Goal: Transaction & Acquisition: Purchase product/service

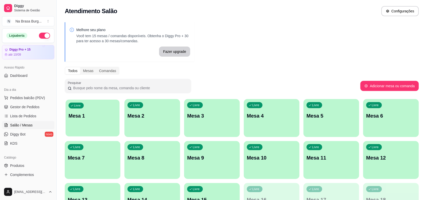
click at [114, 118] on p "Mesa 1" at bounding box center [93, 116] width 48 height 7
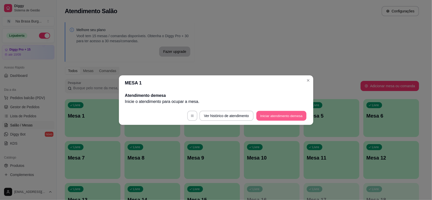
click at [290, 118] on button "Iniciar atendimento de mesa" at bounding box center [281, 116] width 50 height 10
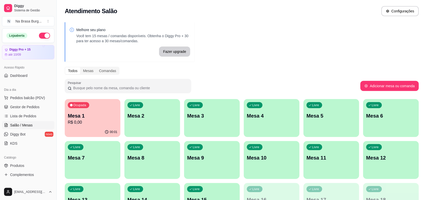
click at [91, 129] on div "00:01" at bounding box center [93, 132] width 56 height 10
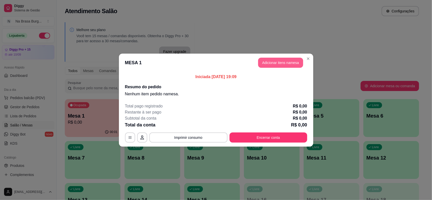
click at [273, 64] on button "Adicionar itens na mesa" at bounding box center [280, 63] width 45 height 10
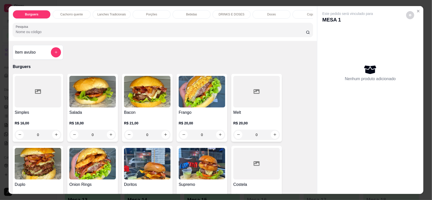
click at [34, 107] on div at bounding box center [38, 92] width 47 height 32
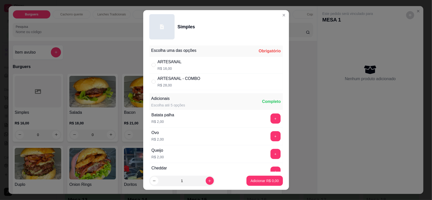
click at [184, 84] on p "R$ 28,00" at bounding box center [179, 85] width 43 height 5
radio input "true"
click at [259, 183] on p "Adicionar R$ 28,00" at bounding box center [263, 181] width 29 height 5
type input "1"
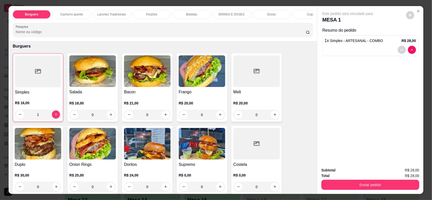
scroll to position [32, 0]
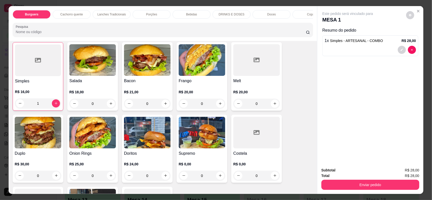
click at [151, 154] on div "Doritos R$ 24,00 0" at bounding box center [147, 149] width 51 height 68
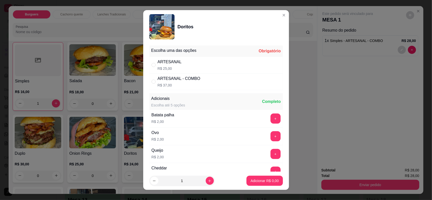
click at [210, 68] on div "ARTESANAL R$ 25,00" at bounding box center [216, 65] width 134 height 17
click at [214, 81] on div "ARTESANAL - COMBO R$ 37,00" at bounding box center [216, 81] width 134 height 17
radio input "false"
radio input "true"
click at [252, 180] on p "Adicionar R$ 37,00" at bounding box center [263, 180] width 30 height 5
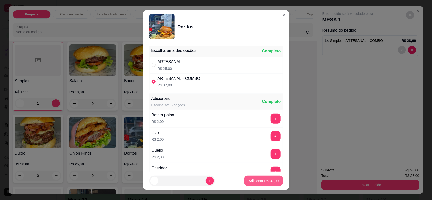
type input "1"
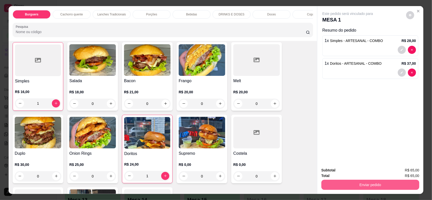
click at [363, 188] on button "Enviar pedido" at bounding box center [370, 185] width 98 height 10
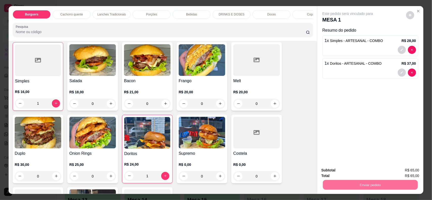
click at [345, 171] on button "Não registrar e enviar pedido" at bounding box center [353, 173] width 53 height 10
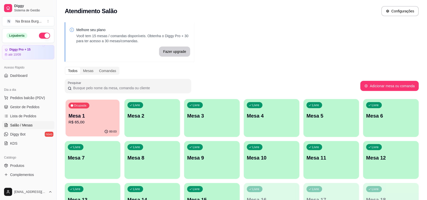
click at [103, 113] on p "Mesa 1" at bounding box center [93, 116] width 48 height 7
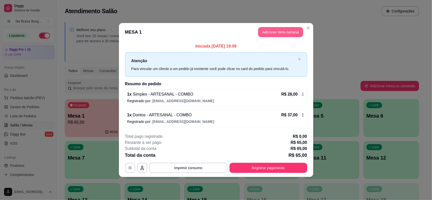
click at [263, 32] on button "Adicionar itens na mesa" at bounding box center [280, 32] width 45 height 10
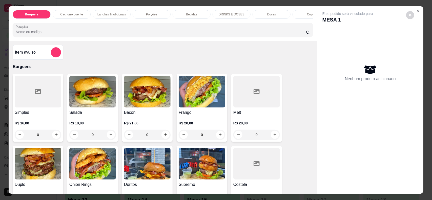
click at [46, 116] on h4 "Simples" at bounding box center [38, 113] width 47 height 6
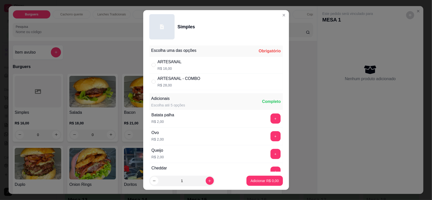
click at [207, 68] on div "ARTESANAL R$ 16,00" at bounding box center [216, 65] width 134 height 17
radio input "true"
click at [260, 181] on p "Adicionar R$ 16,00" at bounding box center [263, 180] width 30 height 5
type input "1"
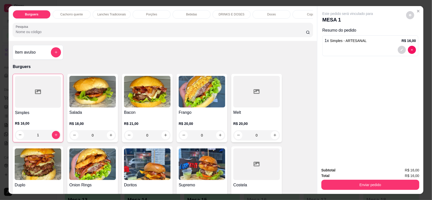
click at [71, 16] on p "Cachorro quente" at bounding box center [71, 14] width 23 height 4
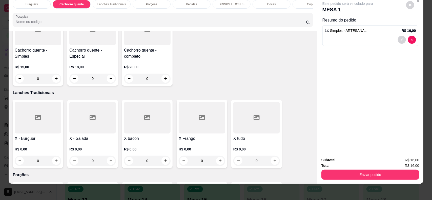
scroll to position [281, 0]
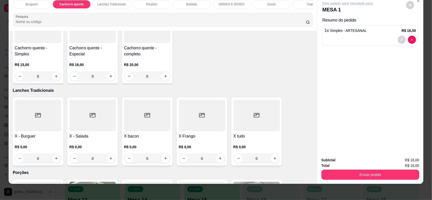
click at [121, 3] on p "Lanches Tradicionais" at bounding box center [111, 4] width 29 height 4
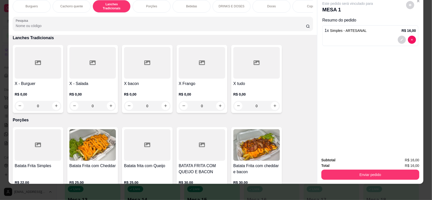
click at [44, 73] on div at bounding box center [38, 63] width 47 height 32
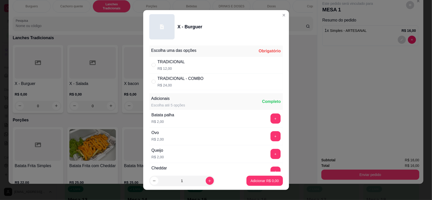
click at [176, 61] on div "TRADICIONAL" at bounding box center [171, 62] width 27 height 6
radio input "true"
click at [206, 179] on button "increase-product-quantity" at bounding box center [210, 181] width 8 height 8
type input "2"
click at [256, 180] on p "Adicionar R$ 24,00" at bounding box center [263, 180] width 30 height 5
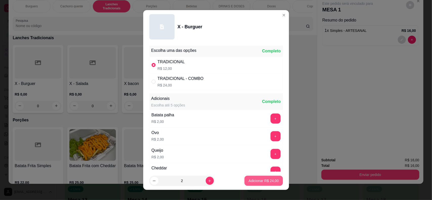
type input "2"
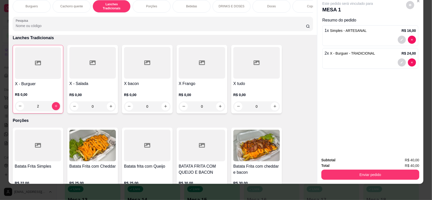
click at [142, 86] on h4 "X bacon" at bounding box center [147, 84] width 47 height 6
click at [214, 58] on div "TRADICIONAL R$ 18,00" at bounding box center [216, 64] width 134 height 17
radio input "true"
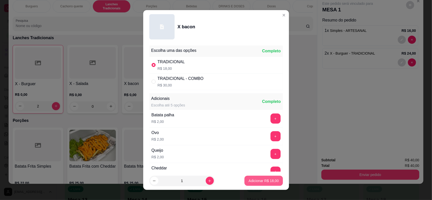
click at [250, 182] on p "Adicionar R$ 18,00" at bounding box center [263, 180] width 30 height 5
type input "1"
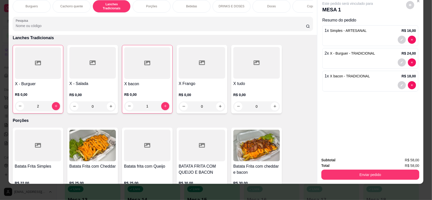
click at [192, 4] on p "Bebidas" at bounding box center [191, 6] width 11 height 4
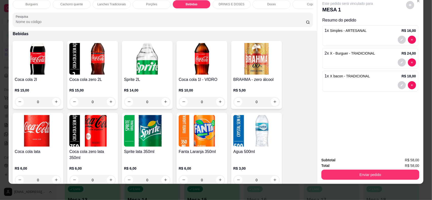
click at [39, 133] on img at bounding box center [38, 131] width 47 height 32
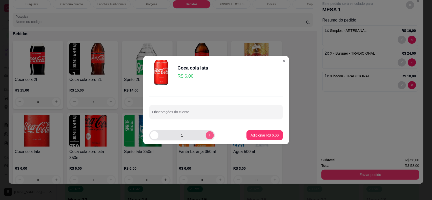
click at [208, 134] on icon "increase-product-quantity" at bounding box center [209, 135] width 3 height 3
type input "2"
click at [265, 132] on button "Adicionar R$ 12,00" at bounding box center [263, 135] width 38 height 10
type input "2"
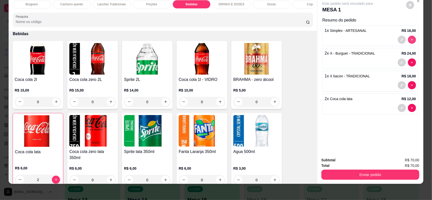
type input "0"
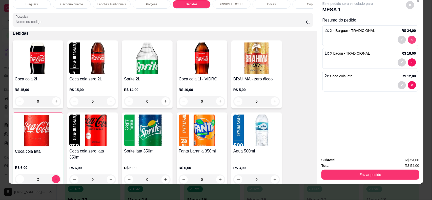
scroll to position [580, 0]
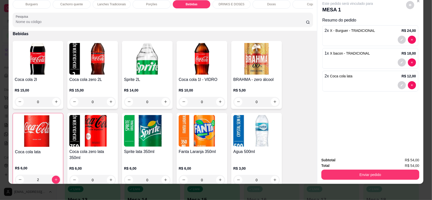
click at [28, 6] on p "Burguers" at bounding box center [32, 4] width 12 height 4
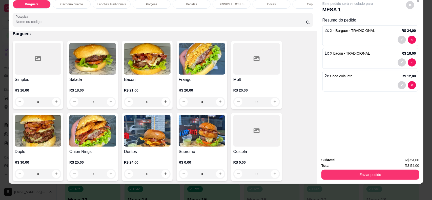
click at [40, 83] on h4 "Simples" at bounding box center [38, 80] width 47 height 6
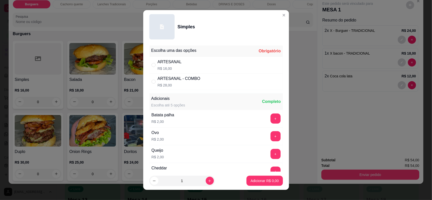
click at [195, 64] on div "ARTESANAL R$ 16,00" at bounding box center [216, 65] width 134 height 17
radio input "true"
click at [270, 184] on button "Adicionar R$ 16,00" at bounding box center [263, 181] width 38 height 10
type input "1"
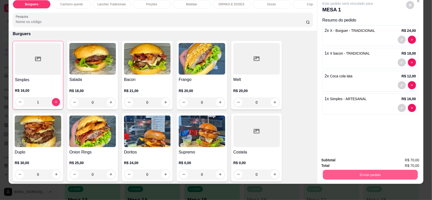
click at [358, 177] on button "Enviar pedido" at bounding box center [370, 175] width 95 height 10
click at [344, 158] on button "Não registrar e enviar pedido" at bounding box center [353, 163] width 53 height 10
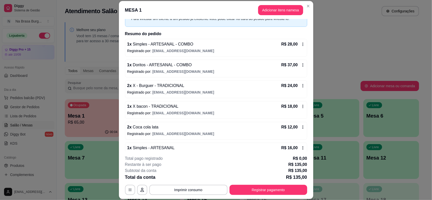
scroll to position [32, 0]
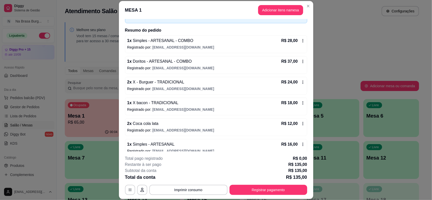
click at [182, 89] on span "[EMAIL_ADDRESS][DOMAIN_NAME]" at bounding box center [183, 89] width 62 height 4
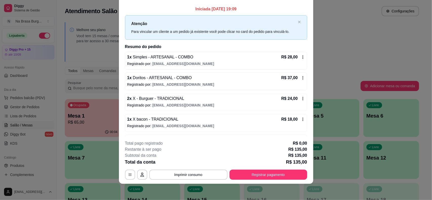
scroll to position [0, 0]
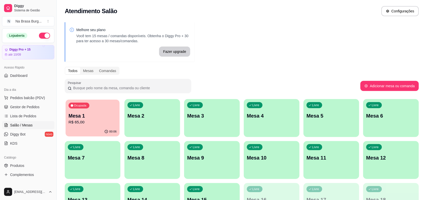
click at [75, 117] on p "Mesa 1" at bounding box center [93, 116] width 48 height 7
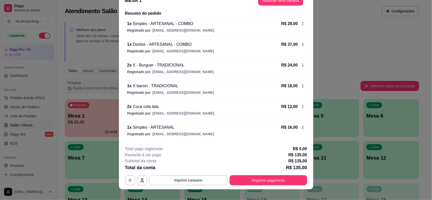
scroll to position [15, 0]
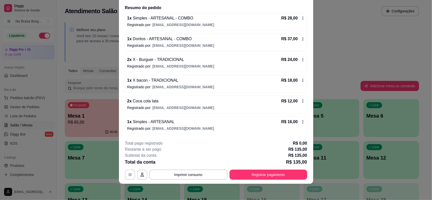
click at [301, 120] on icon at bounding box center [303, 122] width 4 height 4
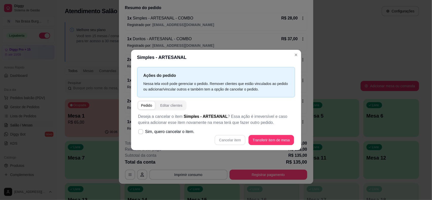
click at [220, 136] on div "Cancelar item Transferir item de mesa" at bounding box center [216, 140] width 156 height 10
click at [223, 139] on div "Cancelar item Transferir item de mesa" at bounding box center [216, 140] width 156 height 10
click at [178, 132] on span "Sim, quero cancelar o item." at bounding box center [169, 132] width 49 height 6
click at [141, 133] on input "Sim, quero cancelar o item." at bounding box center [139, 134] width 3 height 3
checkbox input "true"
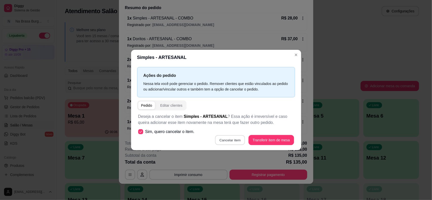
click at [228, 137] on button "Cancelar item" at bounding box center [230, 140] width 30 height 10
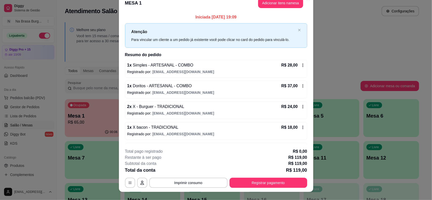
scroll to position [0, 0]
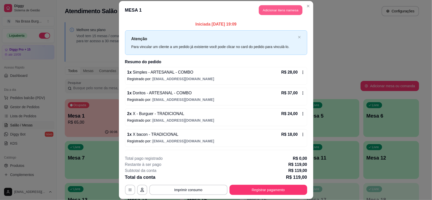
click at [269, 12] on button "Adicionar itens na mesa" at bounding box center [281, 10] width 44 height 10
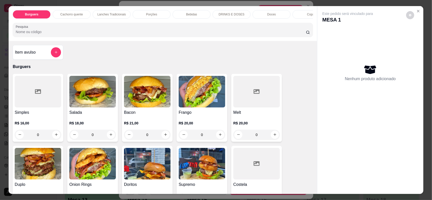
click at [117, 13] on p "Lanches Tradicionais" at bounding box center [111, 14] width 29 height 4
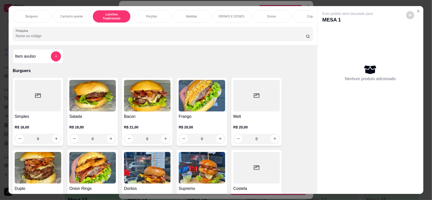
scroll to position [10, 0]
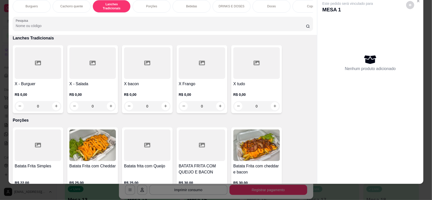
click at [35, 74] on div at bounding box center [38, 63] width 47 height 32
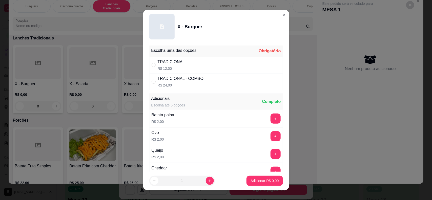
click at [223, 63] on div "TRADICIONAL R$ 12,00" at bounding box center [216, 65] width 134 height 17
radio input "true"
click at [257, 180] on p "Adicionar R$ 12,00" at bounding box center [263, 180] width 30 height 5
type input "1"
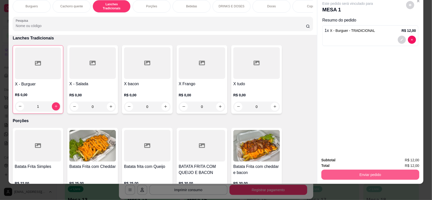
click at [360, 177] on button "Enviar pedido" at bounding box center [370, 175] width 98 height 10
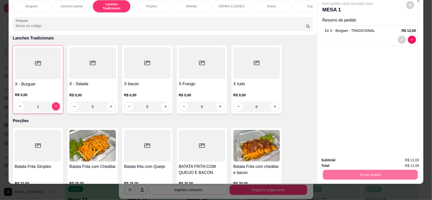
click at [350, 158] on button "Não registrar e enviar pedido" at bounding box center [353, 162] width 51 height 9
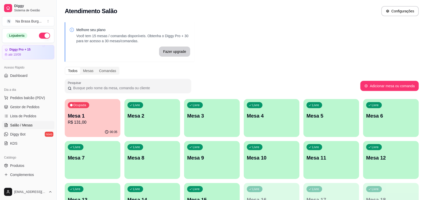
click at [88, 128] on div "00:35" at bounding box center [93, 132] width 56 height 10
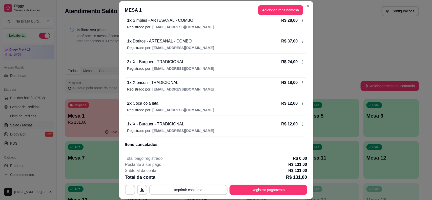
scroll to position [63, 0]
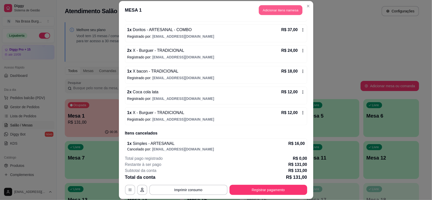
click at [282, 10] on button "Adicionar itens na mesa" at bounding box center [281, 10] width 44 height 10
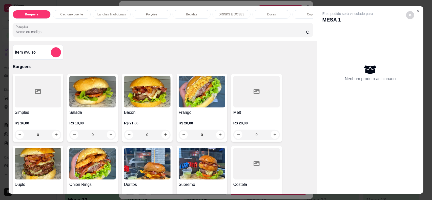
click at [191, 13] on p "Bebidas" at bounding box center [191, 14] width 11 height 4
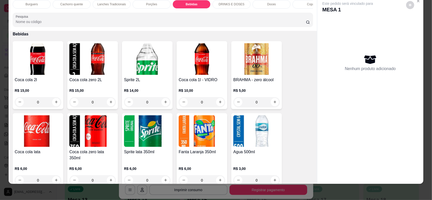
click at [26, 147] on img at bounding box center [38, 131] width 47 height 32
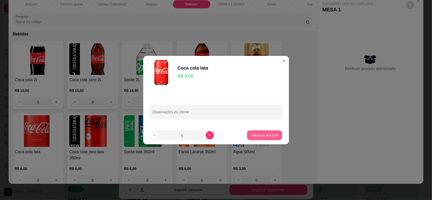
click at [251, 134] on p "Adicionar R$ 6,00" at bounding box center [264, 135] width 27 height 5
type input "1"
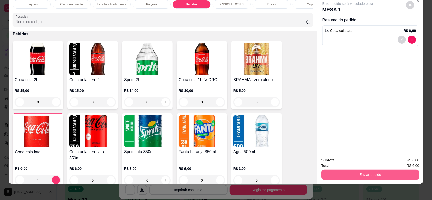
click at [355, 184] on div "Subtotal R$ 6,00 Total R$ 6,00 Enviar pedido" at bounding box center [370, 168] width 106 height 31
click at [357, 173] on button "Enviar pedido" at bounding box center [370, 175] width 95 height 10
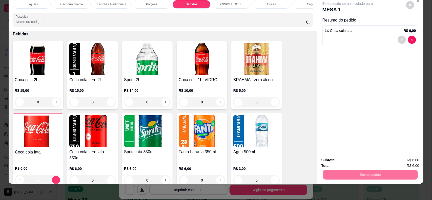
click at [353, 163] on button "Não registrar e enviar pedido" at bounding box center [353, 163] width 53 height 10
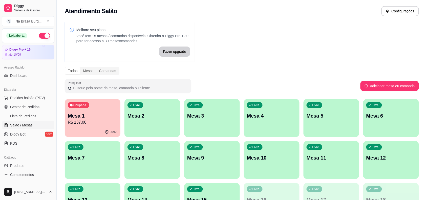
click at [87, 122] on p "R$ 137,00" at bounding box center [93, 122] width 50 height 6
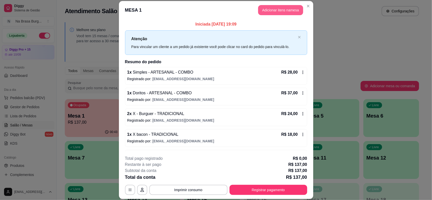
click at [272, 10] on button "Adicionar itens na mesa" at bounding box center [280, 10] width 45 height 10
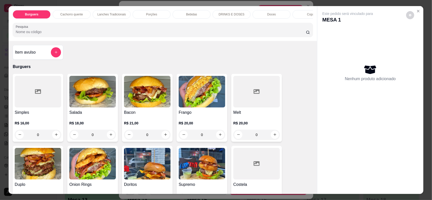
click at [150, 107] on img at bounding box center [147, 92] width 47 height 32
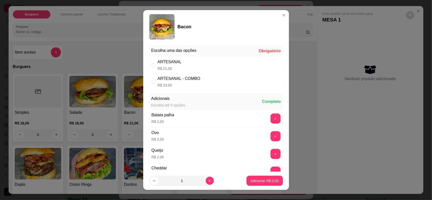
click at [191, 80] on div "ARTESANAL - COMBO" at bounding box center [179, 79] width 43 height 6
radio input "true"
click at [195, 63] on div "ARTESANAL R$ 21,00" at bounding box center [216, 65] width 134 height 17
radio input "true"
radio input "false"
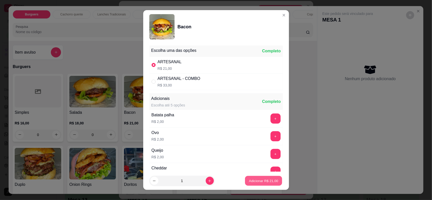
click at [247, 178] on button "Adicionar R$ 21,00" at bounding box center [263, 181] width 37 height 10
type input "1"
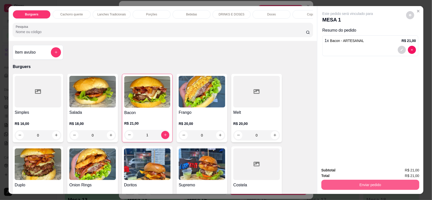
click at [347, 185] on button "Enviar pedido" at bounding box center [370, 185] width 98 height 10
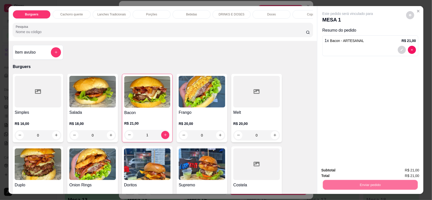
click at [337, 175] on button "Não registrar e enviar pedido" at bounding box center [353, 173] width 53 height 10
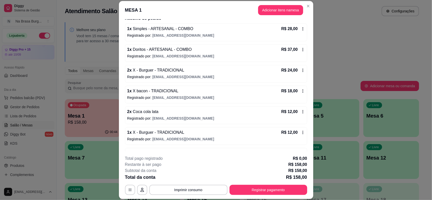
scroll to position [0, 0]
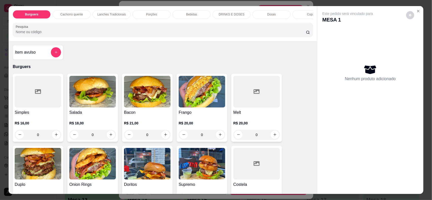
click at [369, 45] on div "Nenhum produto adicionado" at bounding box center [370, 72] width 96 height 99
click at [416, 10] on icon "Close" at bounding box center [418, 11] width 4 height 4
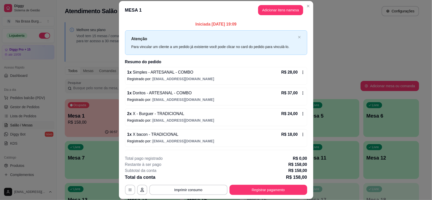
scroll to position [32, 0]
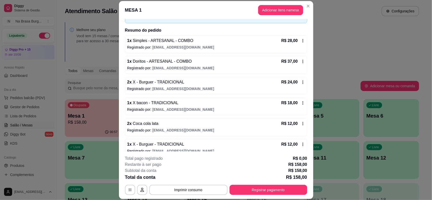
click at [276, 2] on header "MESA 1 Adicionar itens na mesa" at bounding box center [216, 10] width 194 height 18
click at [276, 7] on button "Adicionar itens na mesa" at bounding box center [280, 10] width 45 height 10
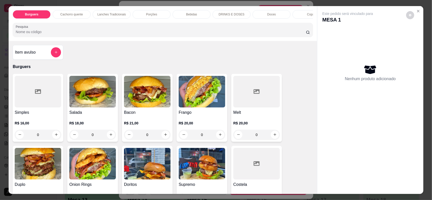
click at [273, 11] on div "Doces" at bounding box center [271, 14] width 38 height 9
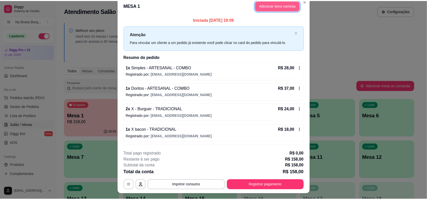
scroll to position [0, 0]
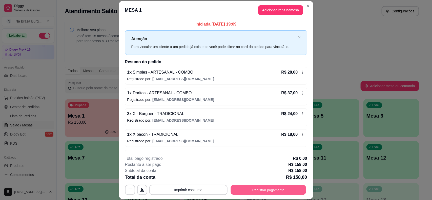
click at [267, 189] on button "Registrar pagamento" at bounding box center [267, 190] width 75 height 10
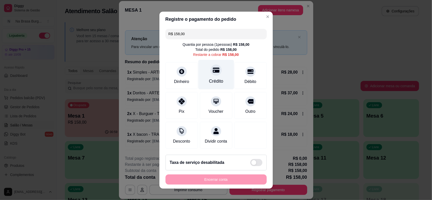
click at [221, 69] on div "Crédito" at bounding box center [216, 75] width 36 height 30
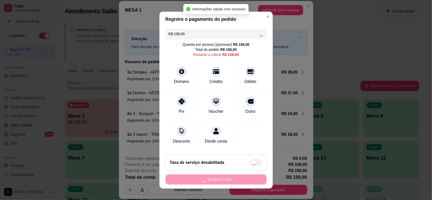
type input "R$ 0,00"
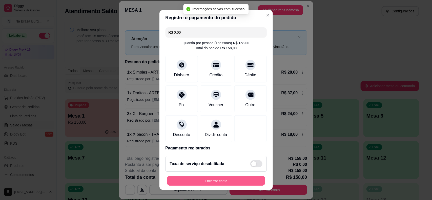
click at [223, 184] on button "Encerrar conta" at bounding box center [216, 181] width 98 height 10
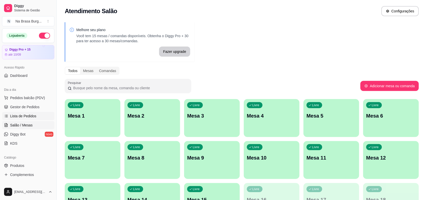
click at [33, 114] on span "Lista de Pedidos" at bounding box center [23, 116] width 26 height 5
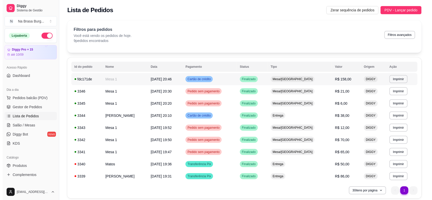
scroll to position [19, 0]
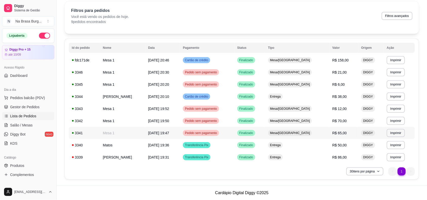
click at [165, 136] on td "[DATE] 19:47" at bounding box center [162, 133] width 35 height 12
